Goal: Information Seeking & Learning: Learn about a topic

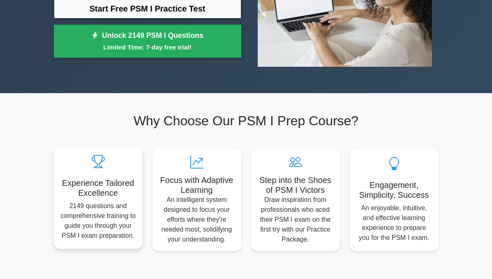
click at [68, 186] on h5 "Experience Tailored Excellence" at bounding box center [98, 188] width 76 height 20
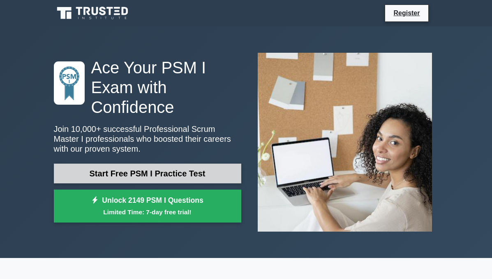
click at [127, 163] on link "Start Free PSM I Practice Test" at bounding box center [148, 173] width 188 height 20
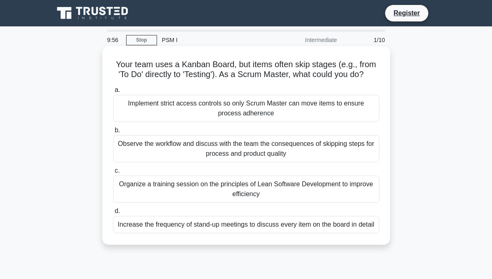
click at [166, 74] on h5 "Your team uses a Kanban Board, but items often skip stages (e.g., from 'To Do' …" at bounding box center [246, 69] width 268 height 21
click at [156, 105] on div "Implement strict access controls so only Scrum Master can move items to ensure …" at bounding box center [246, 108] width 267 height 27
click at [113, 93] on input "a. Implement strict access controls so only Scrum Master can move items to ensu…" at bounding box center [113, 89] width 0 height 5
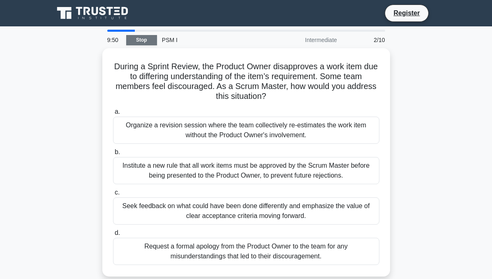
click at [150, 39] on link "Stop" at bounding box center [141, 40] width 31 height 10
click at [167, 35] on div "PSM I" at bounding box center [213, 40] width 113 height 16
click at [169, 40] on div "PSM I" at bounding box center [213, 40] width 113 height 16
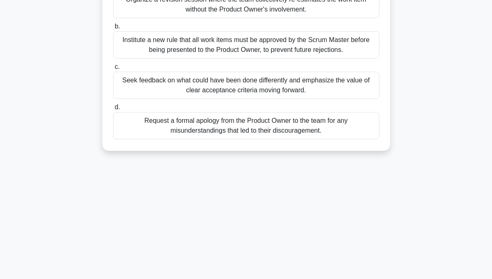
click at [228, 130] on div "Request a formal apology from the Product Owner to the team for any misundersta…" at bounding box center [246, 125] width 267 height 27
click at [113, 110] on input "d. Request a formal apology from the Product Owner to the team for any misunder…" at bounding box center [113, 107] width 0 height 5
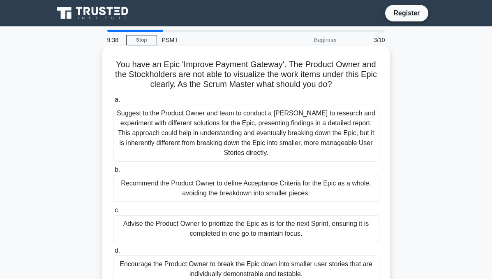
click at [211, 161] on div "Suggest to the Product Owner and team to conduct a Spike to research and experi…" at bounding box center [246, 133] width 267 height 57
click at [113, 102] on input "a. Suggest to the Product Owner and team to conduct a Spike to research and exp…" at bounding box center [113, 99] width 0 height 5
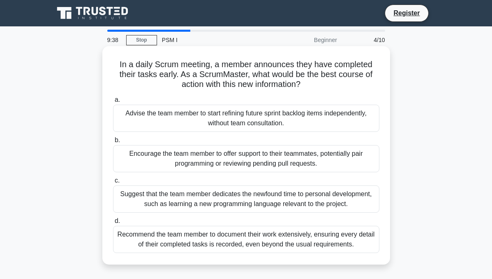
click at [208, 180] on label "c. Suggest that the team member dedicates the newfound time to personal develop…" at bounding box center [246, 193] width 267 height 37
click at [113, 180] on input "c. Suggest that the team member dedicates the newfound time to personal develop…" at bounding box center [113, 180] width 0 height 5
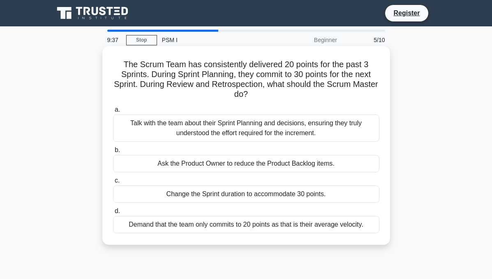
click at [209, 134] on div "Talk with the team about their Sprint Planning and decisions, ensuring they tru…" at bounding box center [246, 127] width 267 height 27
click at [113, 112] on input "a. Talk with the team about their Sprint Planning and decisions, ensuring they …" at bounding box center [113, 109] width 0 height 5
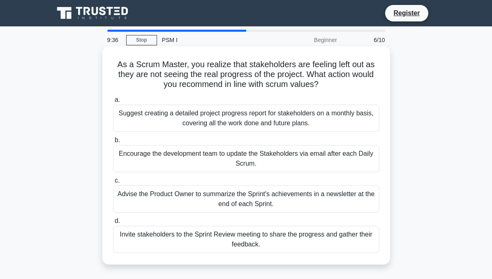
click at [218, 172] on div "Encourage the development team to update the Stakeholders via email after each …" at bounding box center [246, 158] width 267 height 27
click at [113, 143] on input "b. Encourage the development team to update the Stakeholders via email after ea…" at bounding box center [113, 139] width 0 height 5
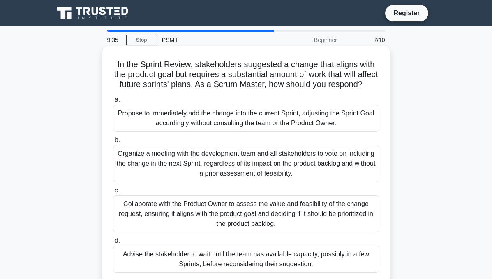
click at [222, 131] on div "Propose to immediately add the change into the current Sprint, adjusting the Sp…" at bounding box center [246, 118] width 267 height 27
click at [113, 102] on input "a. Propose to immediately add the change into the current Sprint, adjusting the…" at bounding box center [113, 99] width 0 height 5
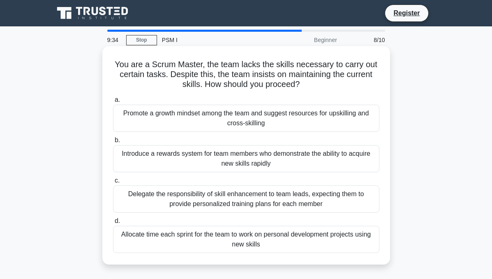
click at [228, 130] on div "Promote a growth mindset among the team and suggest resources for upskilling an…" at bounding box center [246, 118] width 267 height 27
click at [113, 102] on input "a. Promote a growth mindset among the team and suggest resources for upskilling…" at bounding box center [113, 99] width 0 height 5
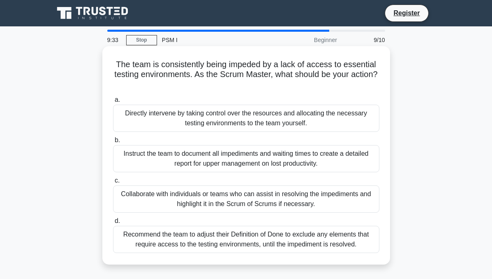
drag, startPoint x: 239, startPoint y: 130, endPoint x: 244, endPoint y: 168, distance: 38.9
click at [239, 130] on div "Directly intervene by taking control over the resources and allocating the nece…" at bounding box center [246, 118] width 267 height 27
click at [113, 102] on input "a. Directly intervene by taking control over the resources and allocating the n…" at bounding box center [113, 99] width 0 height 5
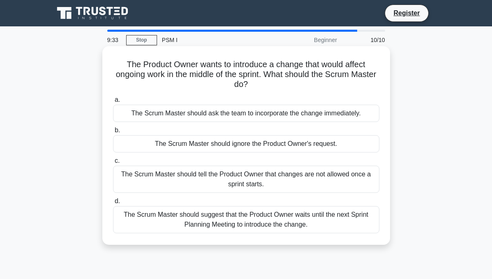
click at [239, 140] on div "The Scrum Master should ignore the Product Owner's request." at bounding box center [246, 143] width 267 height 17
click at [113, 133] on input "b. The Scrum Master should ignore the Product Owner's request." at bounding box center [113, 130] width 0 height 5
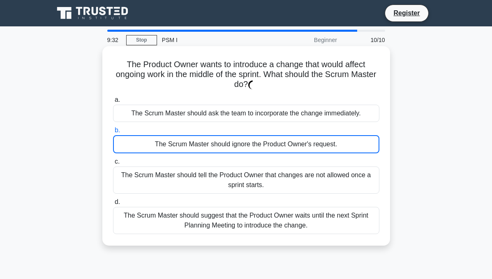
click at [255, 203] on label "d. The Scrum Master should suggest that the Product Owner waits until the next …" at bounding box center [246, 215] width 267 height 37
click at [113, 203] on input "d. The Scrum Master should suggest that the Product Owner waits until the next …" at bounding box center [113, 201] width 0 height 5
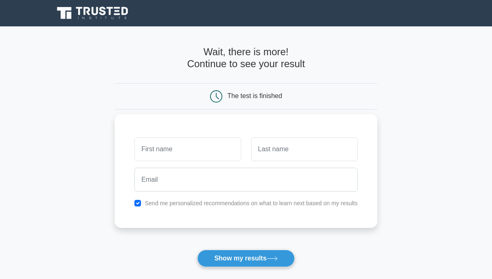
click at [197, 165] on div at bounding box center [246, 179] width 233 height 30
